Goal: Information Seeking & Learning: Learn about a topic

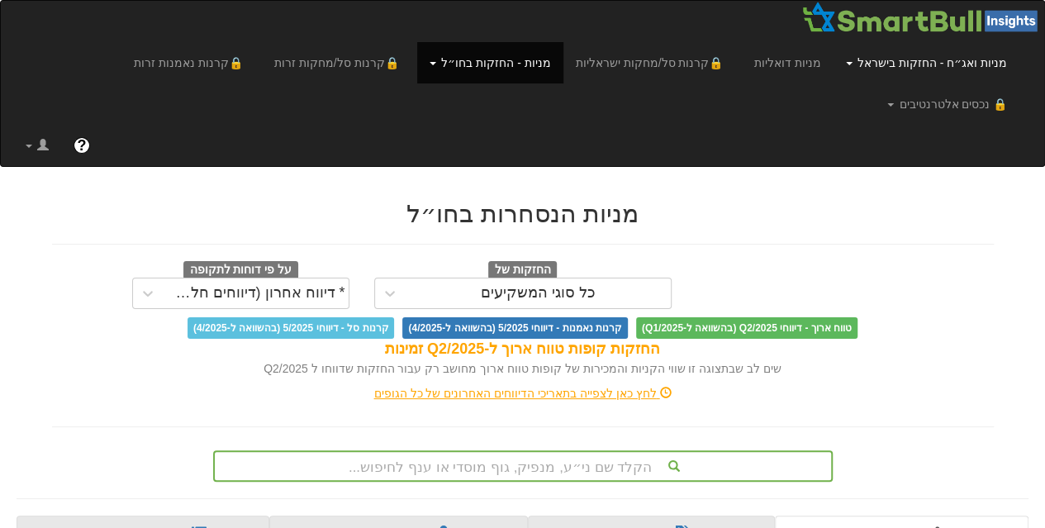
scroll to position [0, 11405]
click at [933, 60] on link "מניות ואג״ח - החזקות בישראל" at bounding box center [926, 62] width 186 height 41
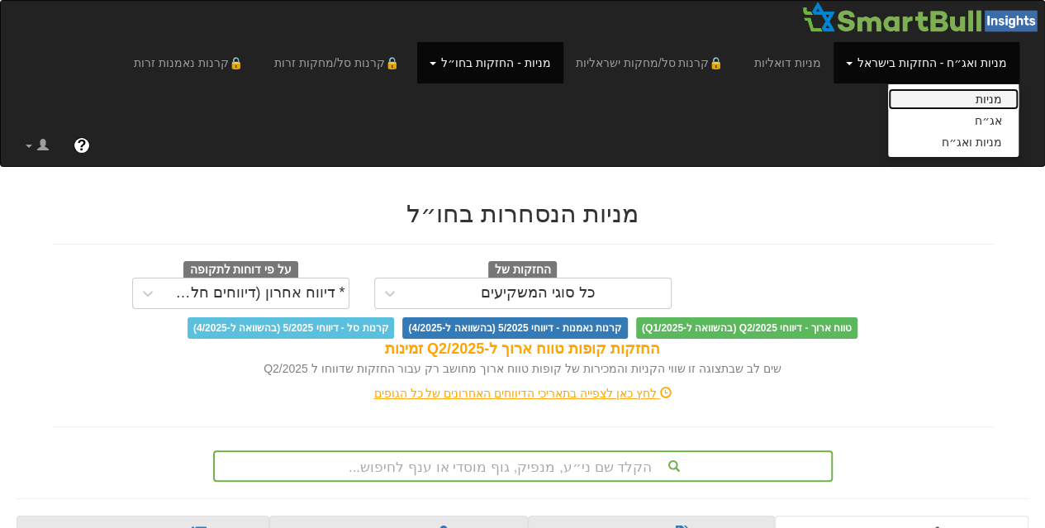
click at [937, 97] on link "מניות" at bounding box center [953, 98] width 130 height 21
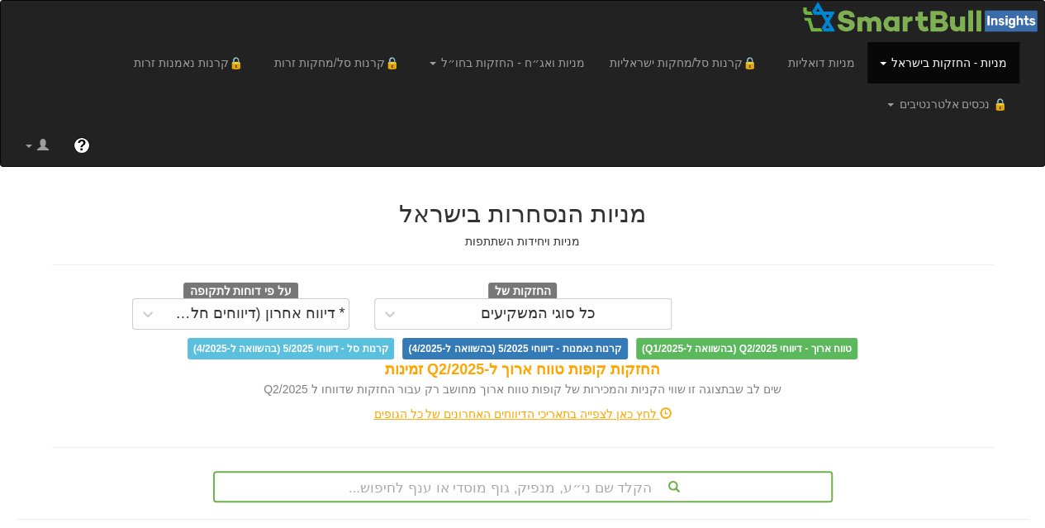
scroll to position [88, 0]
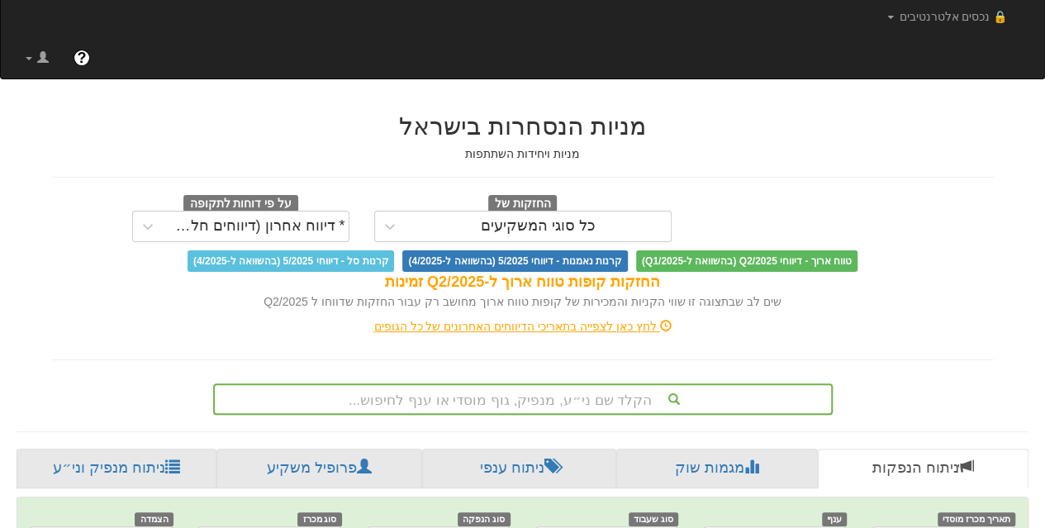
click at [500, 385] on div "הקלד שם ני״ע, מנפיק, גוף מוסדי או ענף לחיפוש..." at bounding box center [523, 399] width 616 height 28
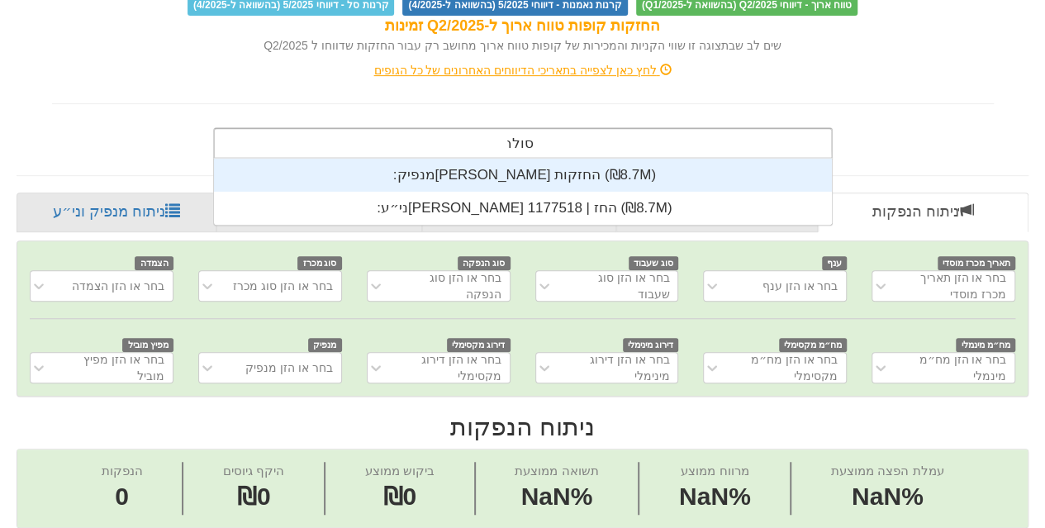
scroll to position [66, 0]
type input "[PERSON_NAME]"
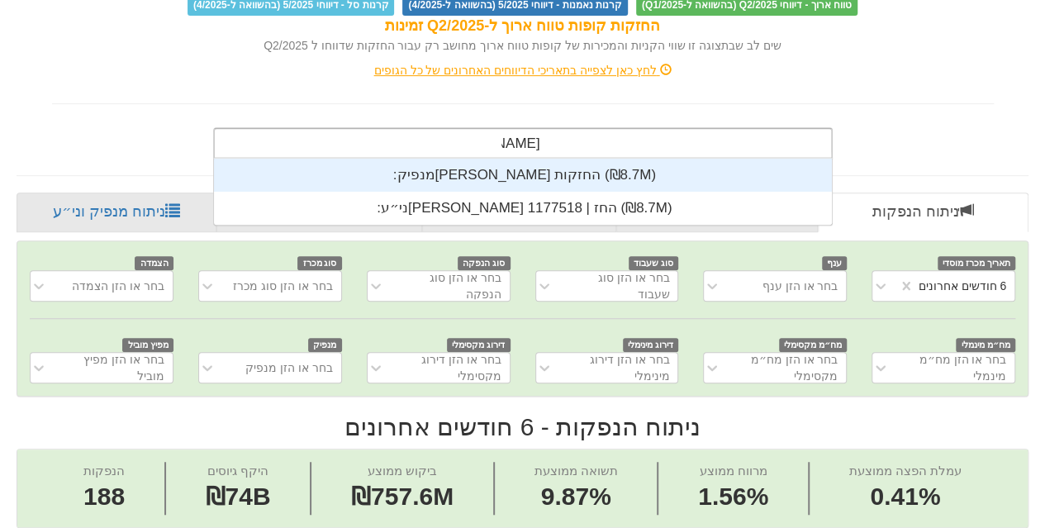
scroll to position [0, 0]
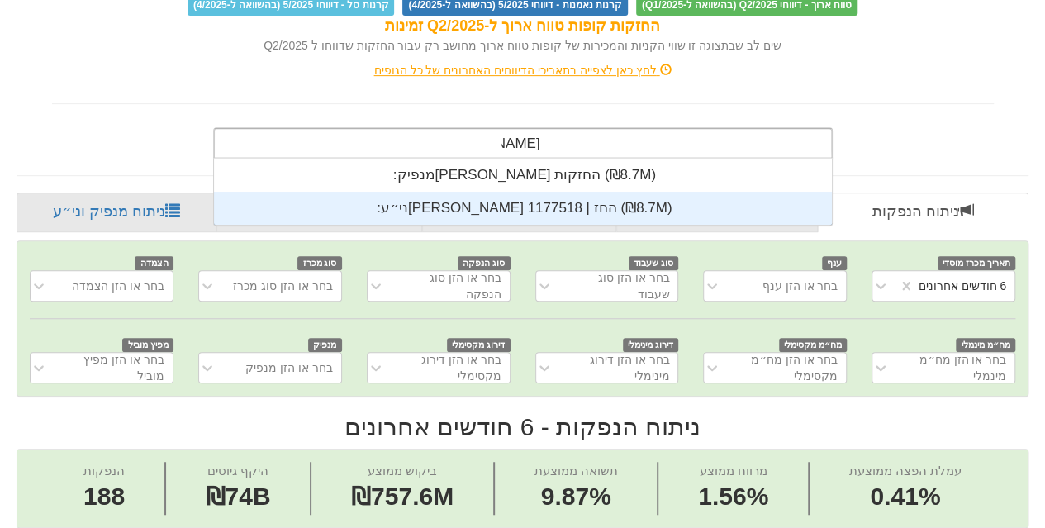
click at [531, 192] on div "ני״ע: ‏[PERSON_NAME] החז | 1177518 ‎(₪8.7M)‎" at bounding box center [522, 208] width 619 height 33
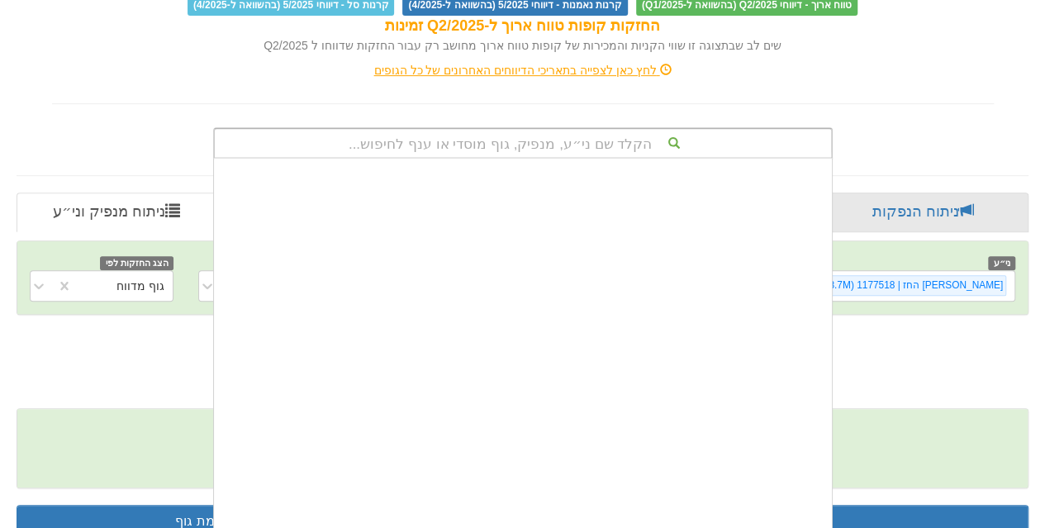
scroll to position [411, 0]
